Goal: Find specific page/section: Find specific page/section

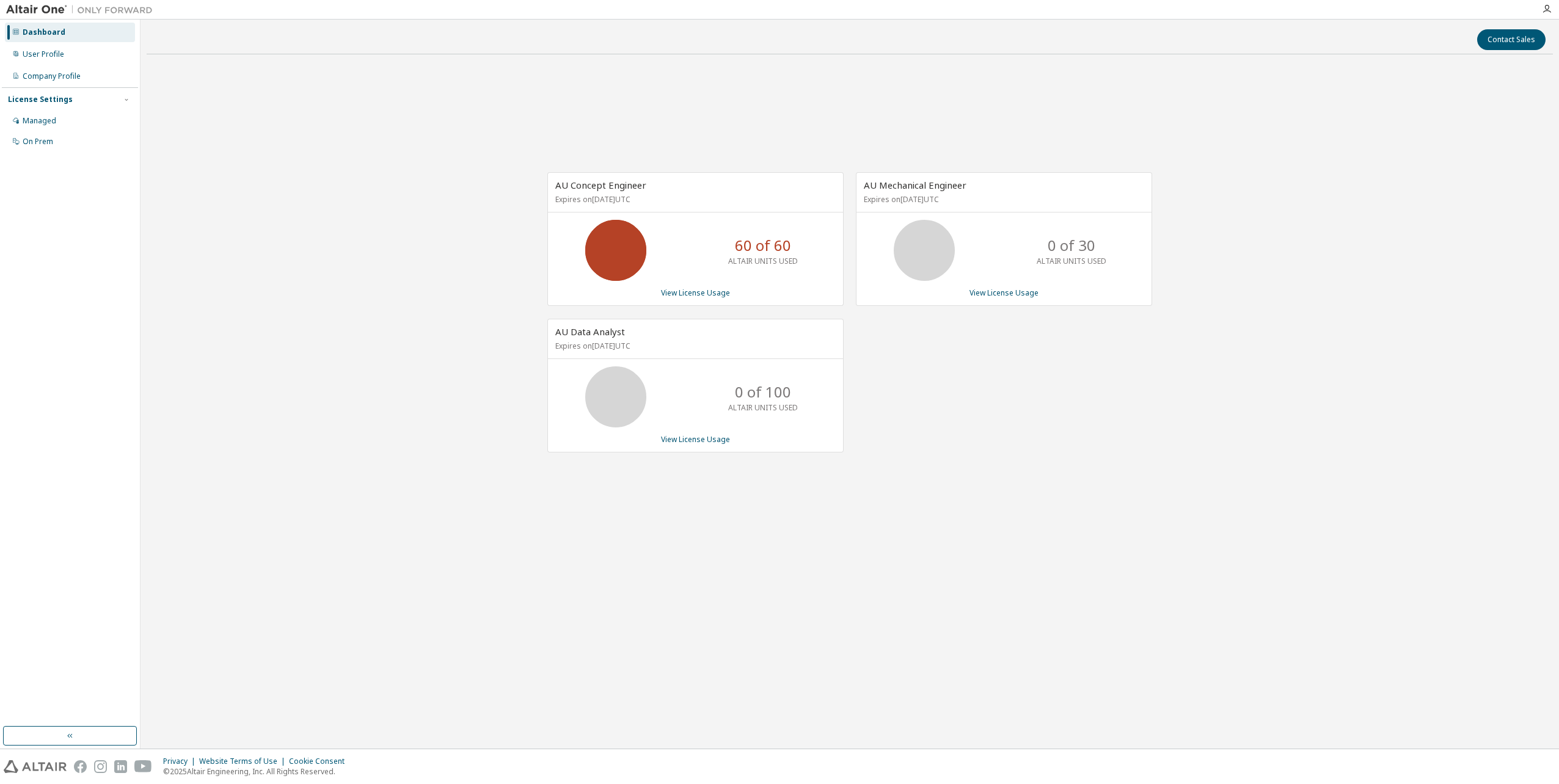
click at [859, 581] on div "Contact Sales AU Concept Engineer Expires on [DATE] UTC 60 of 60 ALTAIR UNITS U…" at bounding box center [849, 384] width 1406 height 717
click at [688, 694] on div "Contact Sales AU Concept Engineer Expires on [DATE] UTC 30 of 60 ALTAIR UNITS U…" at bounding box center [849, 384] width 1406 height 717
click at [461, 384] on div "AU Concept Engineer Expires on [DATE] UTC 30 of 60 ALTAIR UNITS USED View Licen…" at bounding box center [849, 319] width 1406 height 510
click at [1150, 618] on div "Contact Sales AU Concept Engineer Expires on [DATE] UTC 30 of 60 ALTAIR UNITS U…" at bounding box center [849, 384] width 1406 height 717
click at [745, 46] on div "Contact Sales" at bounding box center [849, 40] width 1391 height 21
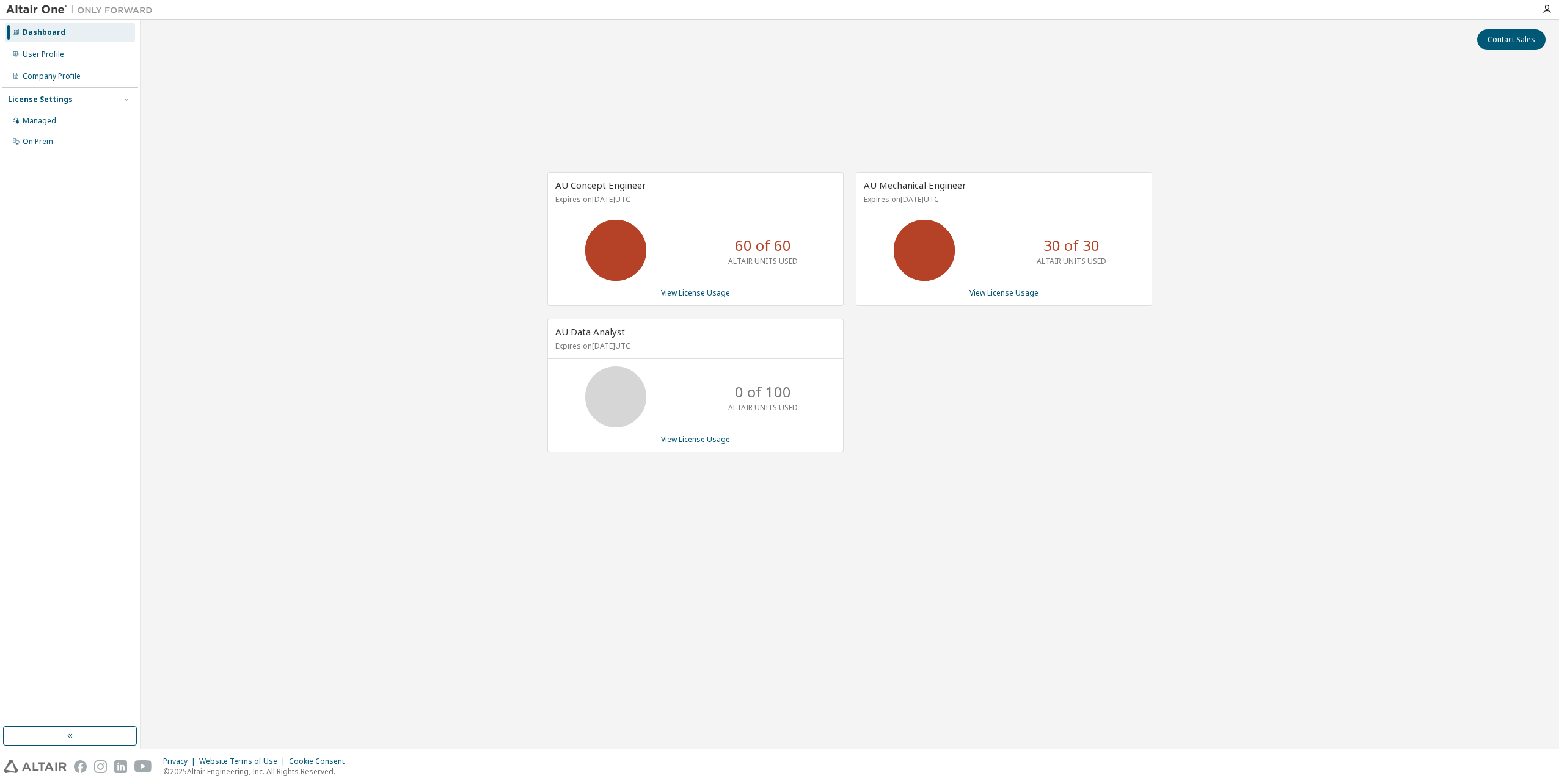
click at [315, 141] on div "AU Concept Engineer Expires on [DATE] UTC 60 of 60 ALTAIR UNITS USED View Licen…" at bounding box center [849, 319] width 1406 height 510
click at [358, 296] on div "AU Concept Engineer Expires on [DATE] UTC 60 of 60 ALTAIR UNITS USED View Licen…" at bounding box center [849, 319] width 1406 height 510
click at [386, 383] on div "AU Concept Engineer Expires on [DATE] UTC 60 of 60 ALTAIR UNITS USED View Licen…" at bounding box center [849, 319] width 1406 height 510
click at [369, 444] on div "AU Concept Engineer Expires on [DATE] UTC 60 of 60 ALTAIR UNITS USED View Licen…" at bounding box center [849, 319] width 1406 height 510
